Goal: Task Accomplishment & Management: Manage account settings

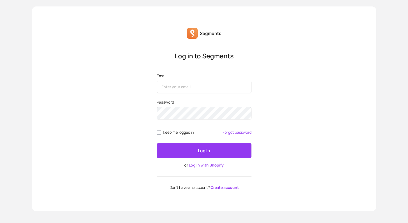
click at [226, 91] on input "Email" at bounding box center [204, 87] width 95 height 12
type input "[EMAIL_ADDRESS][DOMAIN_NAME]"
click at [157, 143] on button "Log in" at bounding box center [204, 150] width 95 height 15
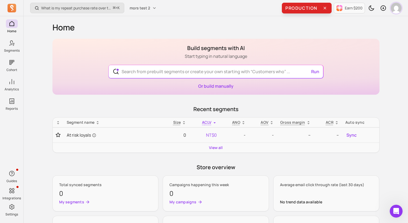
click at [393, 6] on img "button" at bounding box center [396, 8] width 11 height 11
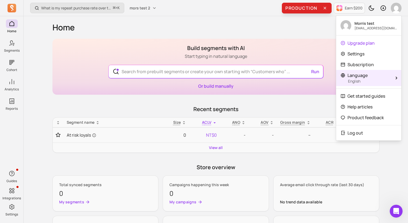
click at [370, 81] on p "English" at bounding box center [369, 81] width 42 height 5
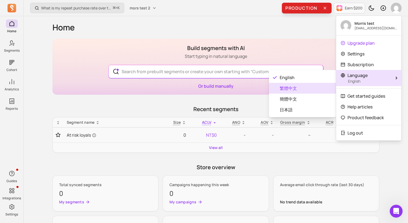
click at [329, 90] on span "繁體中文" at bounding box center [306, 88] width 52 height 6
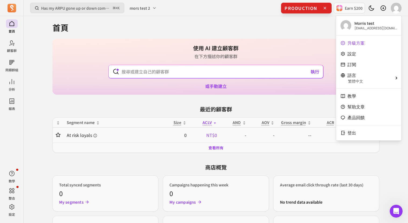
click at [290, 58] on div "使用 AI 建立顧客群 在下方描述你的顧客群 執行 或手動建立" at bounding box center [215, 67] width 327 height 56
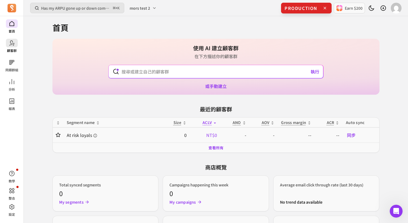
click at [12, 46] on icon at bounding box center [12, 43] width 6 height 6
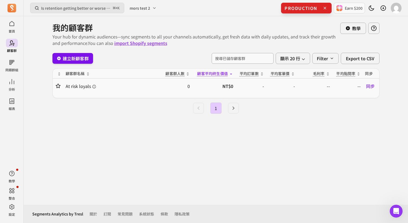
click at [86, 61] on link "建立新顧客群" at bounding box center [72, 58] width 41 height 11
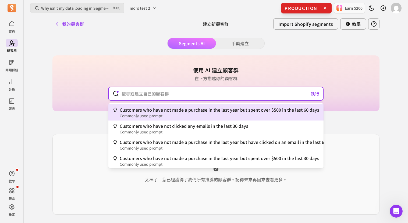
click at [169, 91] on input "text" at bounding box center [215, 93] width 197 height 13
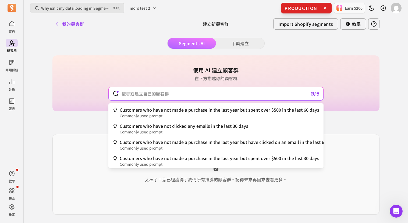
click at [232, 41] on div "Segments AI 手動建立 使用 AI 建立顧客群 在下方描述你的顧客群 執行 Customers who have not made a purcha…" at bounding box center [215, 135] width 327 height 194
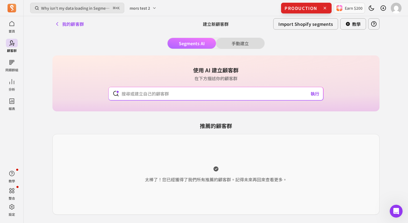
click at [224, 44] on button "手動建立" at bounding box center [240, 43] width 48 height 11
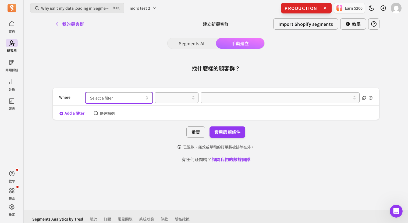
click at [138, 94] on button "Select a filter" at bounding box center [119, 97] width 67 height 11
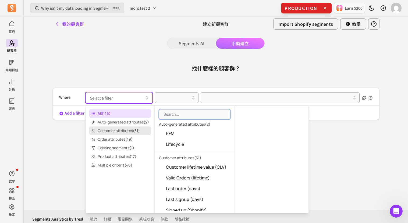
click at [133, 127] on span "Customer attributes ( 31 )" at bounding box center [120, 130] width 62 height 9
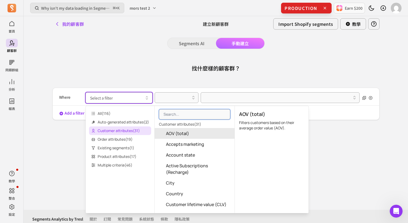
click at [210, 129] on button "AOV (total)" at bounding box center [195, 133] width 80 height 11
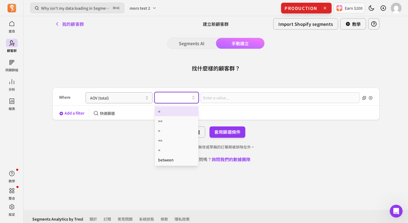
click at [173, 102] on div at bounding box center [177, 97] width 44 height 11
click at [175, 114] on div "=" at bounding box center [176, 111] width 43 height 10
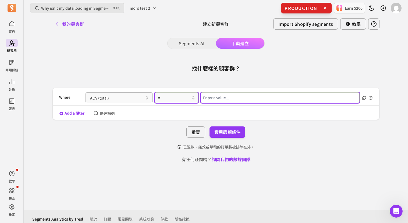
click at [209, 101] on input "Value for filter clause" at bounding box center [280, 97] width 159 height 11
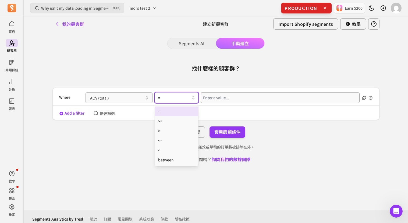
click at [155, 100] on div "=" at bounding box center [177, 97] width 44 height 11
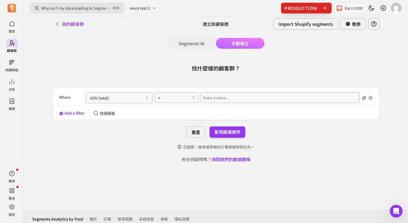
click at [203, 111] on div "Add a filter 快速篩選" at bounding box center [216, 113] width 326 height 9
click at [209, 104] on div "Where AOV (total) =" at bounding box center [216, 97] width 314 height 15
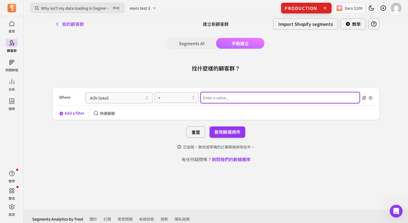
click at [214, 99] on input "Value for filter clause" at bounding box center [280, 97] width 159 height 11
type input "0"
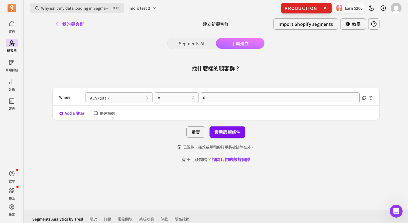
click at [234, 129] on button "套用篩選條件" at bounding box center [227, 131] width 36 height 11
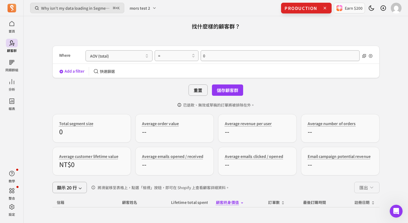
scroll to position [12, 0]
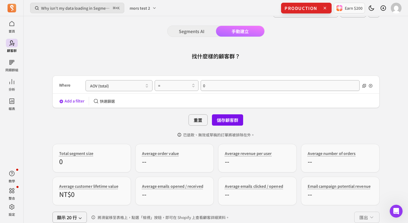
click at [224, 117] on button "儲存顧客群" at bounding box center [227, 119] width 31 height 11
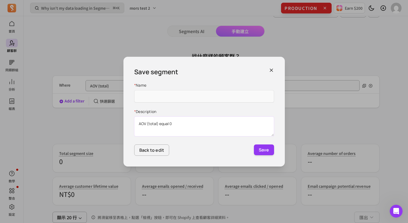
click at [205, 118] on textarea "AOV (total) equal 0" at bounding box center [204, 126] width 140 height 20
click at [270, 74] on div "Save segment" at bounding box center [204, 71] width 140 height 9
click at [271, 71] on icon "button" at bounding box center [271, 69] width 5 height 5
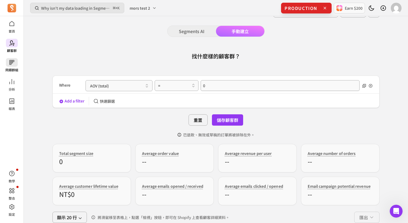
click at [13, 69] on p "同類群組" at bounding box center [11, 70] width 13 height 4
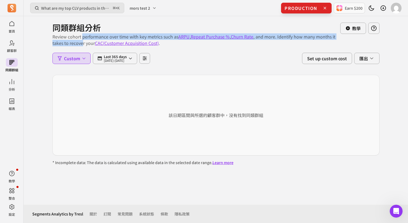
drag, startPoint x: 83, startPoint y: 35, endPoint x: 83, endPoint y: 44, distance: 8.9
click at [83, 44] on p "Review cohort performance over time with key metrics such as ARPU , Repeat Purc…" at bounding box center [196, 39] width 288 height 13
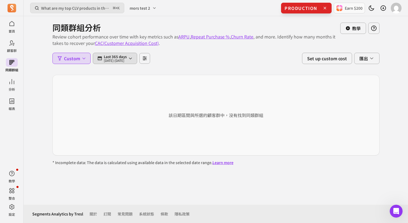
click at [112, 62] on p "[DATE] - [DATE]" at bounding box center [115, 60] width 23 height 3
click at [53, 73] on div "同類群組分析 Review cohort performance over time with key metrics such as ARPU , Repe…" at bounding box center [215, 90] width 327 height 149
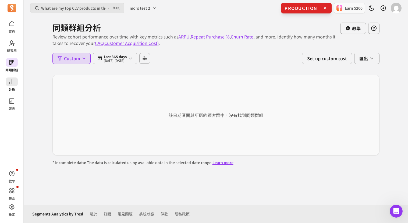
click at [20, 83] on link "分析" at bounding box center [11, 84] width 23 height 14
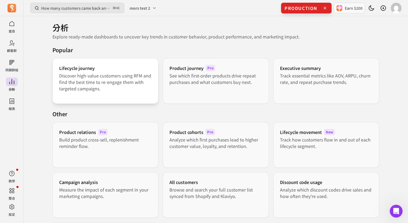
click at [124, 95] on div "Lifecycle journey Discover high-value customers using RFM and find the best tim…" at bounding box center [105, 81] width 106 height 46
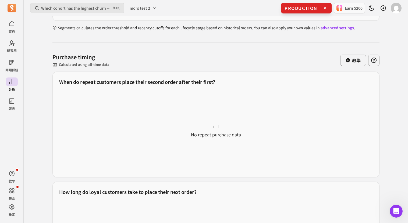
scroll to position [232, 0]
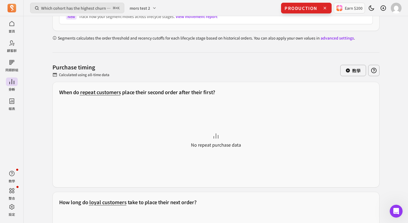
click at [112, 93] on span "repeat customers" at bounding box center [100, 91] width 41 height 7
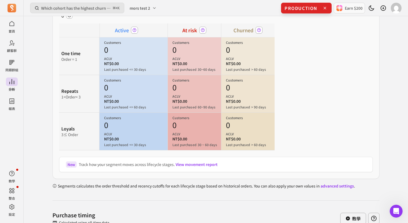
scroll to position [15, 0]
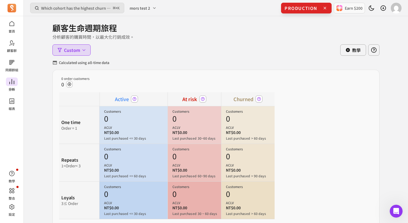
click at [13, 82] on icon at bounding box center [12, 82] width 6 height 6
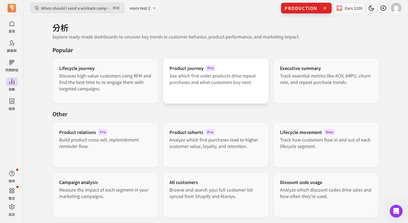
click at [215, 73] on p "See which first-order products drive repeat purchases and what customers buy ne…" at bounding box center [215, 78] width 93 height 13
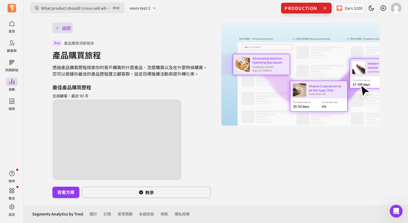
click at [62, 29] on button "返回" at bounding box center [62, 28] width 21 height 11
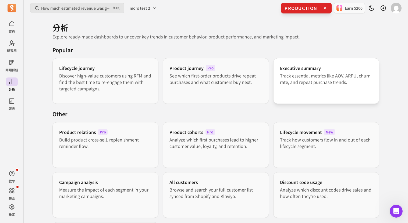
click at [351, 100] on div "Executive summary Track essential metrics like AOV, ARPU, churn rate, and repea…" at bounding box center [326, 81] width 106 height 46
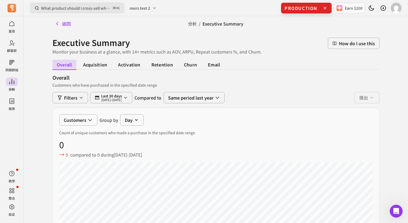
click at [63, 30] on div "返回" at bounding box center [106, 23] width 109 height 15
click at [66, 23] on button "返回" at bounding box center [62, 23] width 21 height 11
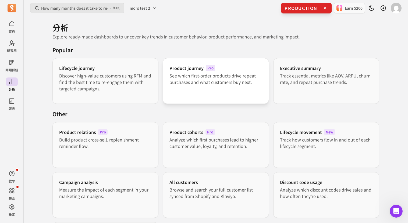
click at [186, 70] on h3 "Product journey" at bounding box center [186, 68] width 34 height 6
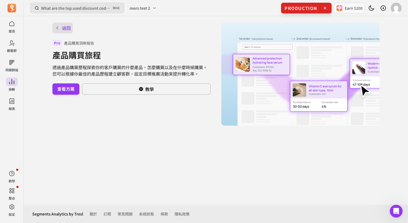
click at [65, 32] on button "返回" at bounding box center [62, 28] width 21 height 11
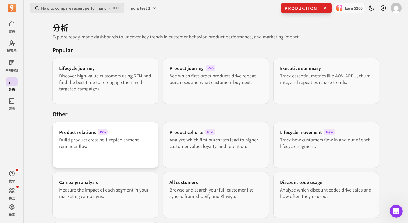
click at [106, 162] on div "Product relations Pro Build product cross-sell, replenishment reminder flow." at bounding box center [105, 145] width 106 height 46
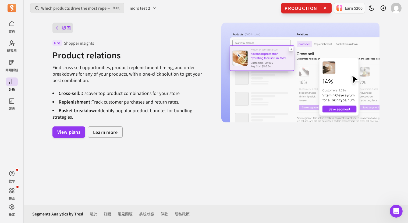
click at [62, 29] on button "返回" at bounding box center [62, 28] width 21 height 11
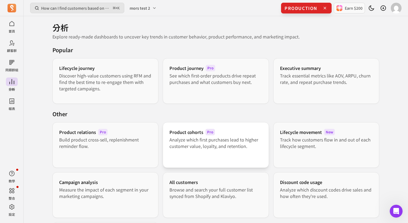
click at [226, 152] on div "Product cohorts Pro Analyze which first purchases lead to higher customer value…" at bounding box center [216, 145] width 106 height 46
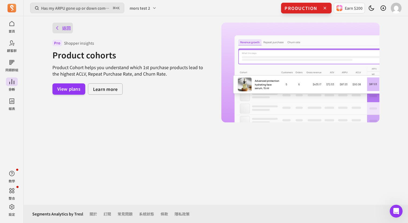
click at [62, 26] on button "返回" at bounding box center [62, 28] width 21 height 11
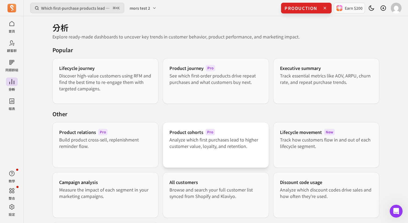
click at [207, 144] on p "Analyze which first purchases lead to higher customer value, loyalty, and reten…" at bounding box center [215, 142] width 93 height 13
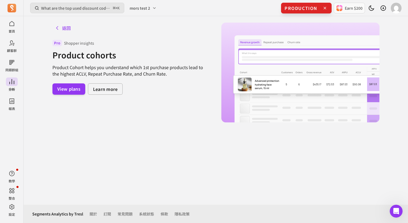
click at [65, 34] on div "返回 Pro Shopper insights Product cohorts Product Cohort helps you understand whi…" at bounding box center [131, 73] width 158 height 100
click at [63, 29] on button "返回" at bounding box center [62, 28] width 21 height 11
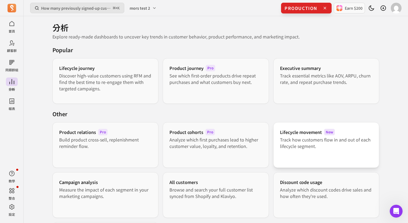
click at [341, 153] on div "Lifecycle movement New Track how customers flow in and out of each lifecycle se…" at bounding box center [326, 145] width 106 height 46
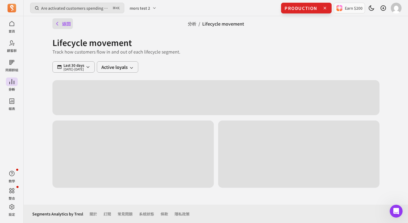
click at [68, 27] on button "返回" at bounding box center [62, 23] width 21 height 11
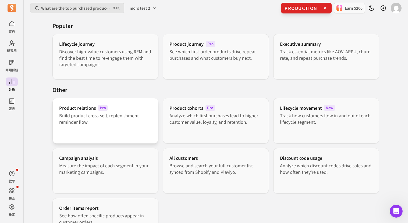
scroll to position [34, 0]
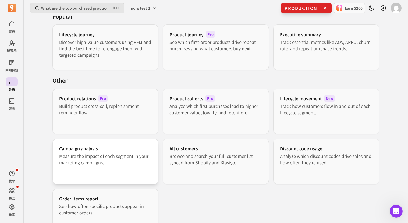
click at [125, 164] on p "Measure the impact of each segment in your marketing campaigns." at bounding box center [105, 159] width 93 height 13
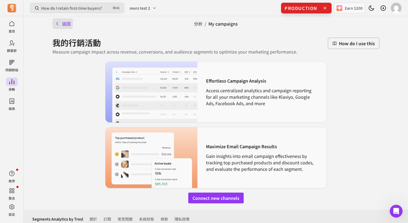
click at [62, 20] on button "返回" at bounding box center [62, 23] width 21 height 11
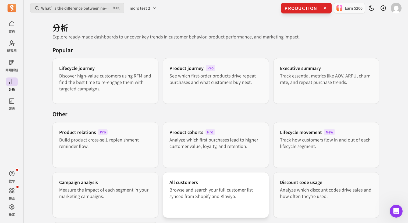
click at [236, 200] on div "All customers Browse and search your full customer list synced from Shopify and…" at bounding box center [216, 195] width 106 height 46
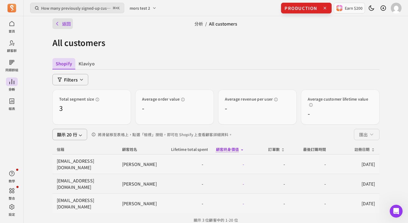
click at [64, 25] on button "返回" at bounding box center [62, 23] width 21 height 11
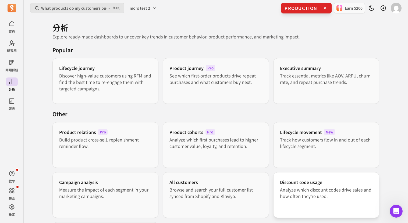
click at [313, 200] on div "Discount code usage Analyze which discount codes drive sales and how often they…" at bounding box center [326, 195] width 106 height 46
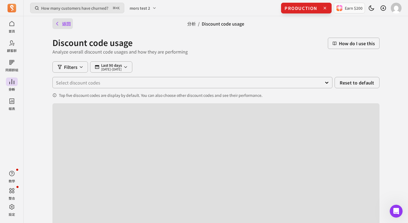
click at [64, 27] on button "返回" at bounding box center [62, 23] width 21 height 11
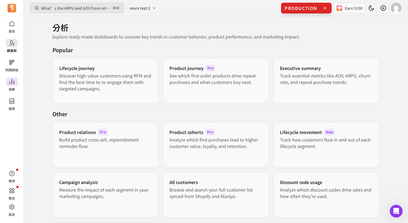
click at [7, 47] on link "顧客群" at bounding box center [11, 46] width 23 height 14
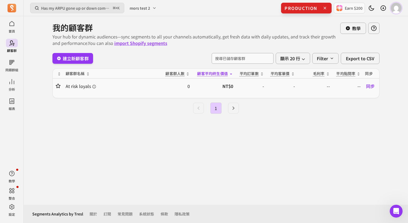
click at [397, 3] on img "button" at bounding box center [396, 8] width 11 height 11
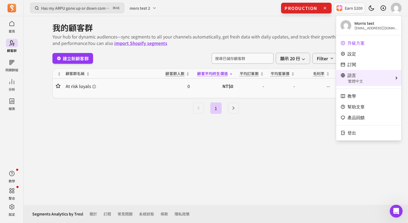
click at [371, 74] on div "語言" at bounding box center [365, 75] width 50 height 6
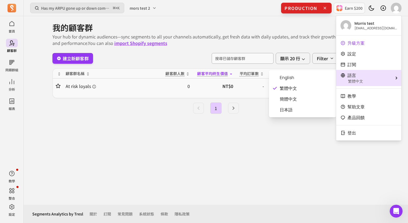
click at [276, 153] on div "我的顧客群 Your hub for dynamic audiences—sync segments to all your channels automat…" at bounding box center [216, 110] width 344 height 188
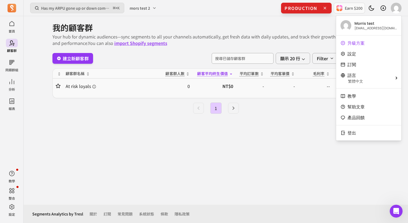
click at [316, 40] on p "Your hub for dynamic audiences—sync segments to all your channels automatically…" at bounding box center [196, 39] width 288 height 13
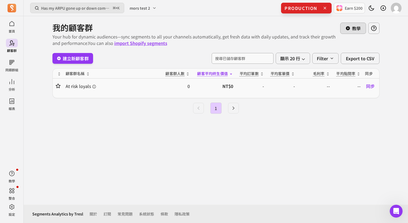
click at [345, 31] on div "教學" at bounding box center [352, 28] width 15 height 6
type input "loyals"
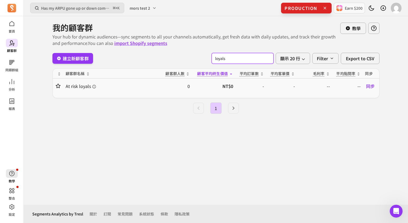
click at [12, 172] on icon "button" at bounding box center [12, 173] width 6 height 6
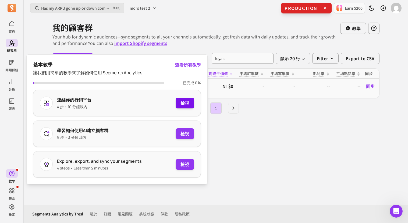
click at [179, 106] on button "檢視" at bounding box center [185, 103] width 18 height 11
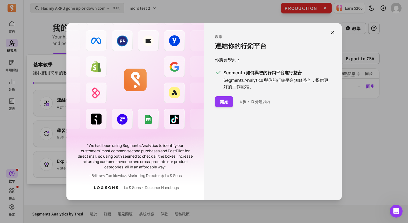
drag, startPoint x: 241, startPoint y: 83, endPoint x: 241, endPoint y: 76, distance: 7.0
click at [241, 76] on div "Segments 如何與您的行銷平台進行整合 Segments Analytics 與你的行銷平台無縫整合，提供更好的工作流程。" at bounding box center [277, 79] width 108 height 20
click at [232, 102] on button "開始" at bounding box center [224, 101] width 18 height 11
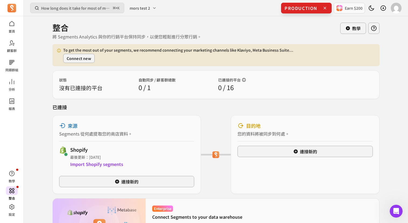
click at [13, 192] on icon at bounding box center [12, 190] width 6 height 6
click at [12, 189] on icon at bounding box center [12, 190] width 6 height 6
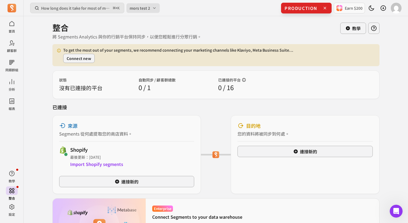
click at [150, 6] on button "mors test 2" at bounding box center [142, 8] width 33 height 10
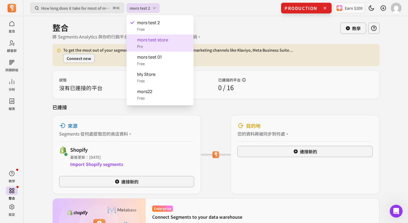
click at [146, 46] on div "mors test store Pro" at bounding box center [159, 42] width 67 height 17
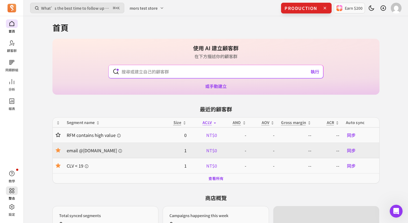
click at [12, 188] on icon at bounding box center [12, 190] width 6 height 6
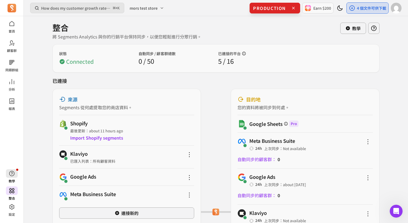
click at [12, 180] on p "教學" at bounding box center [12, 181] width 6 height 4
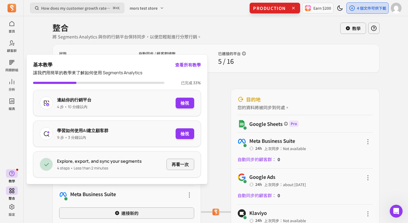
click at [175, 108] on div "連結你的行銷平台 4 步 • 10 分鐘以內 檢視" at bounding box center [117, 103] width 168 height 26
click at [184, 105] on button "檢視" at bounding box center [185, 103] width 18 height 11
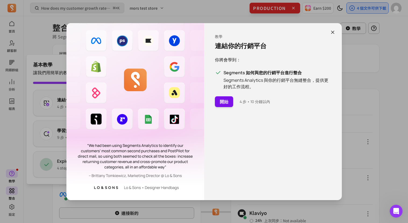
click at [223, 106] on button "開始" at bounding box center [224, 101] width 18 height 11
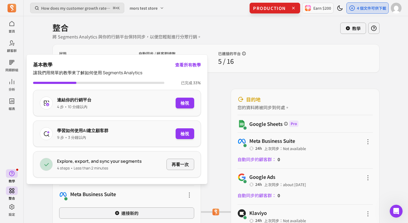
click at [399, 13] on div at bounding box center [396, 8] width 11 height 11
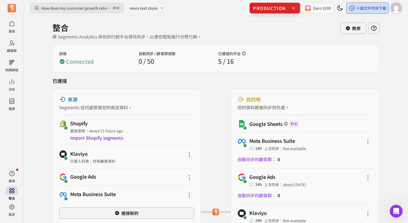
click at [398, 12] on img "button" at bounding box center [396, 8] width 11 height 11
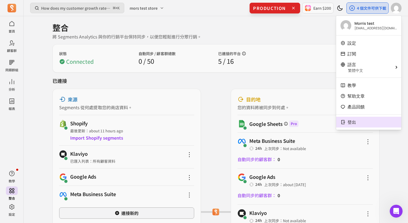
click at [355, 123] on p "登出" at bounding box center [351, 122] width 9 height 6
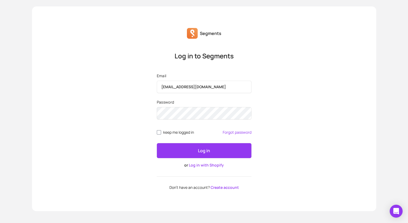
type input "[EMAIL_ADDRESS][DOMAIN_NAME]"
click at [157, 143] on button "Log in" at bounding box center [204, 150] width 95 height 15
